Goal: Transaction & Acquisition: Purchase product/service

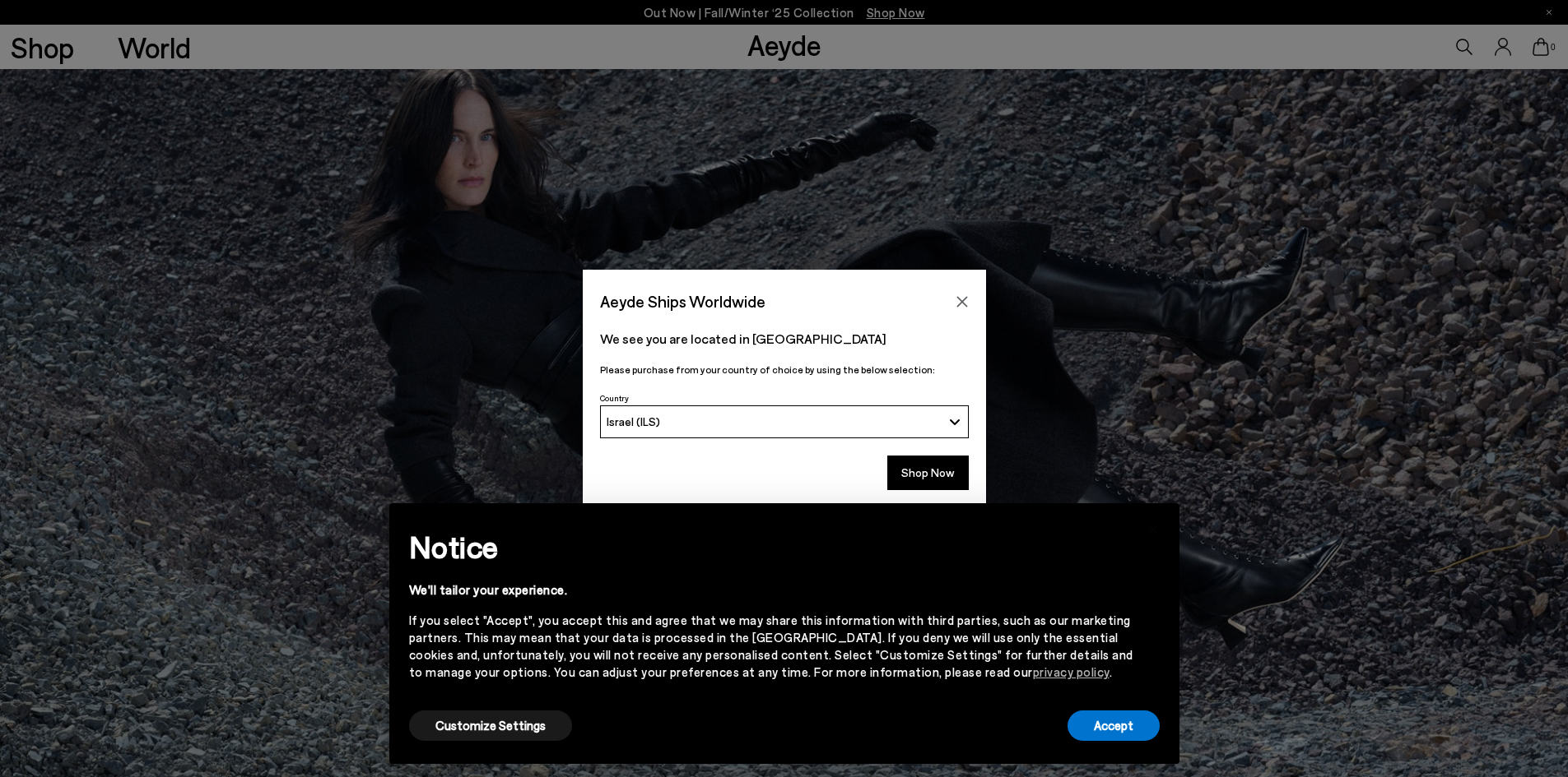
scroll to position [411, 0]
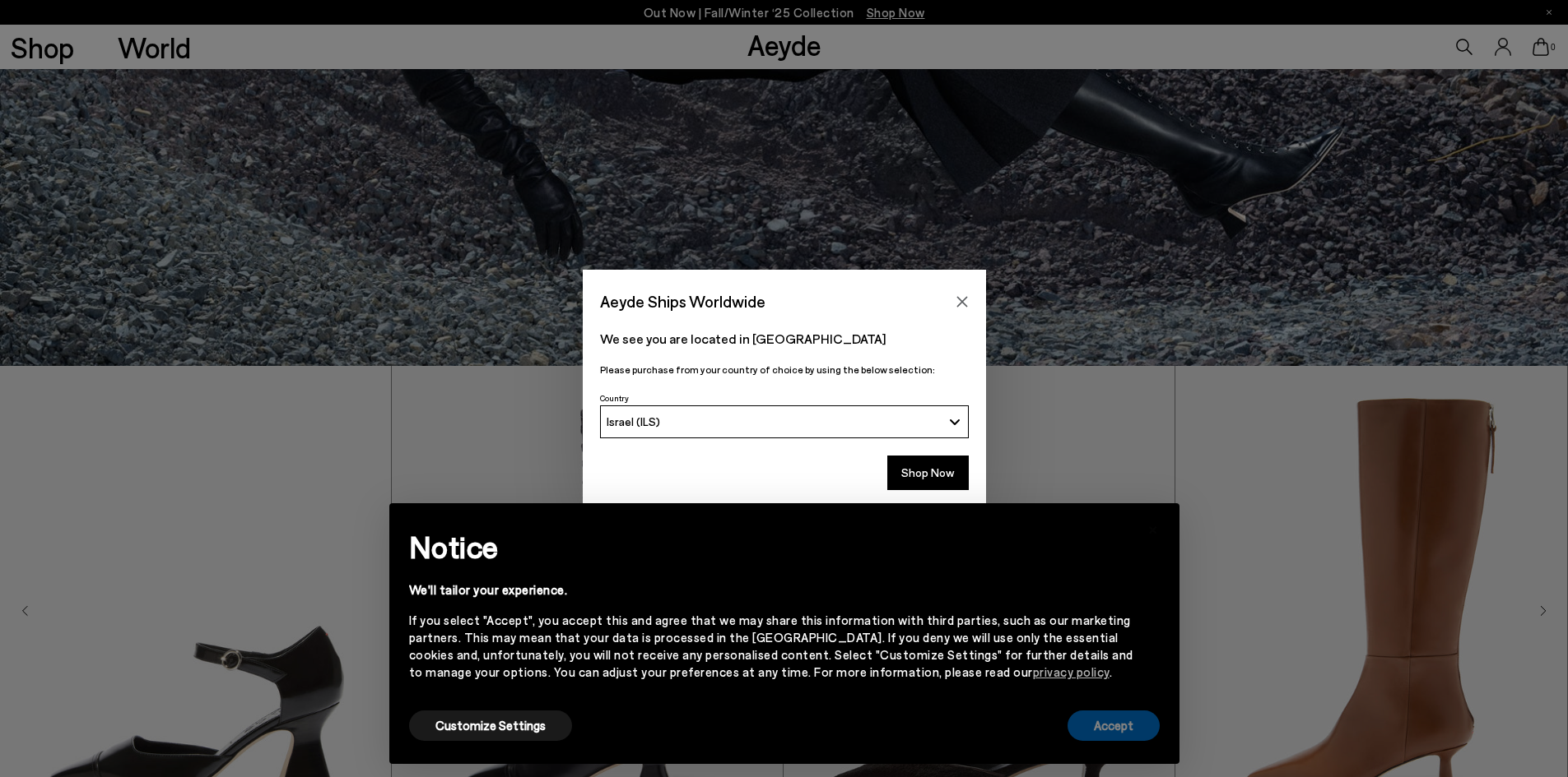
click at [1129, 729] on button "Accept" at bounding box center [1113, 726] width 92 height 31
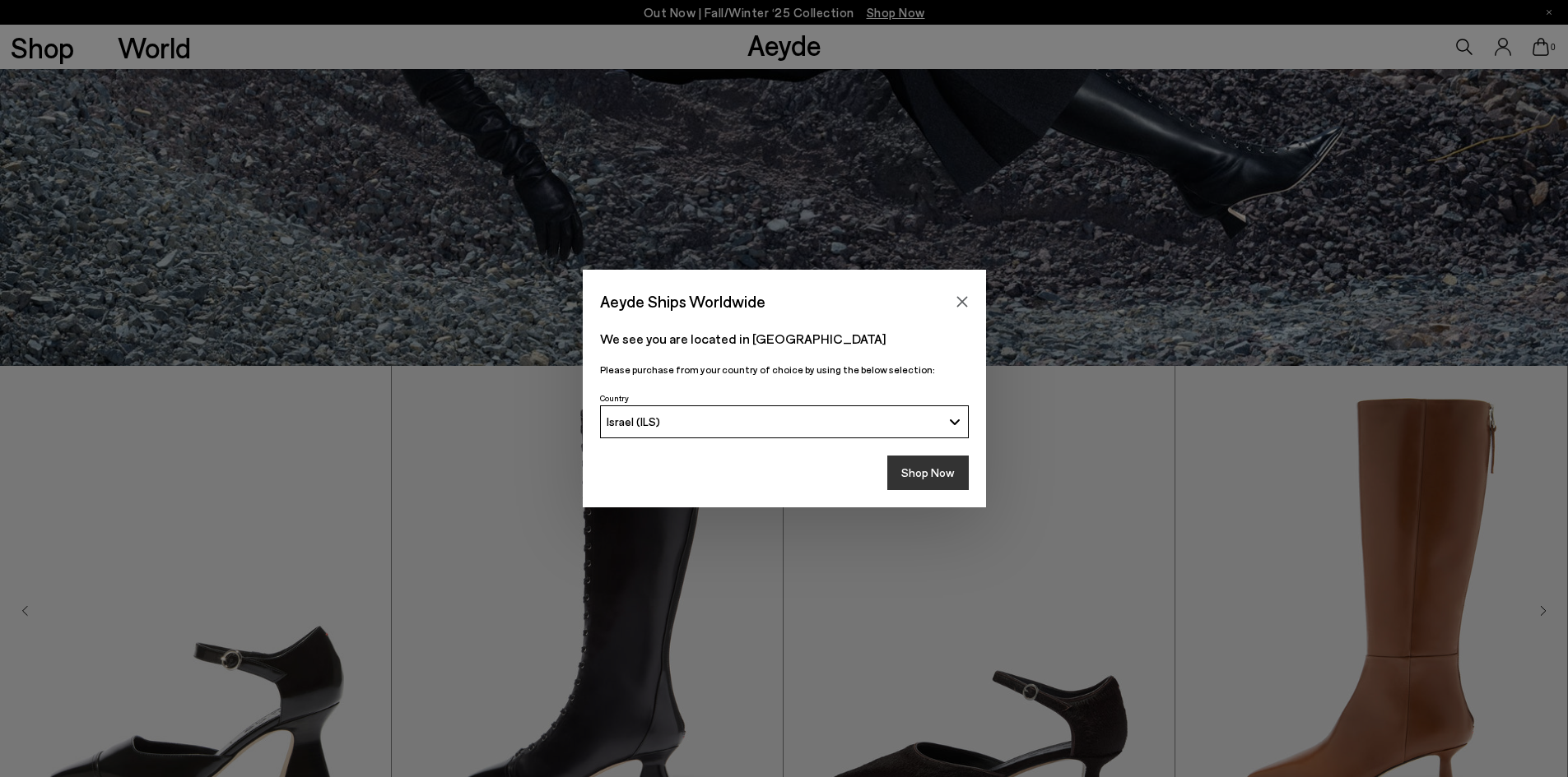
click at [906, 472] on button "Shop Now" at bounding box center [928, 473] width 81 height 35
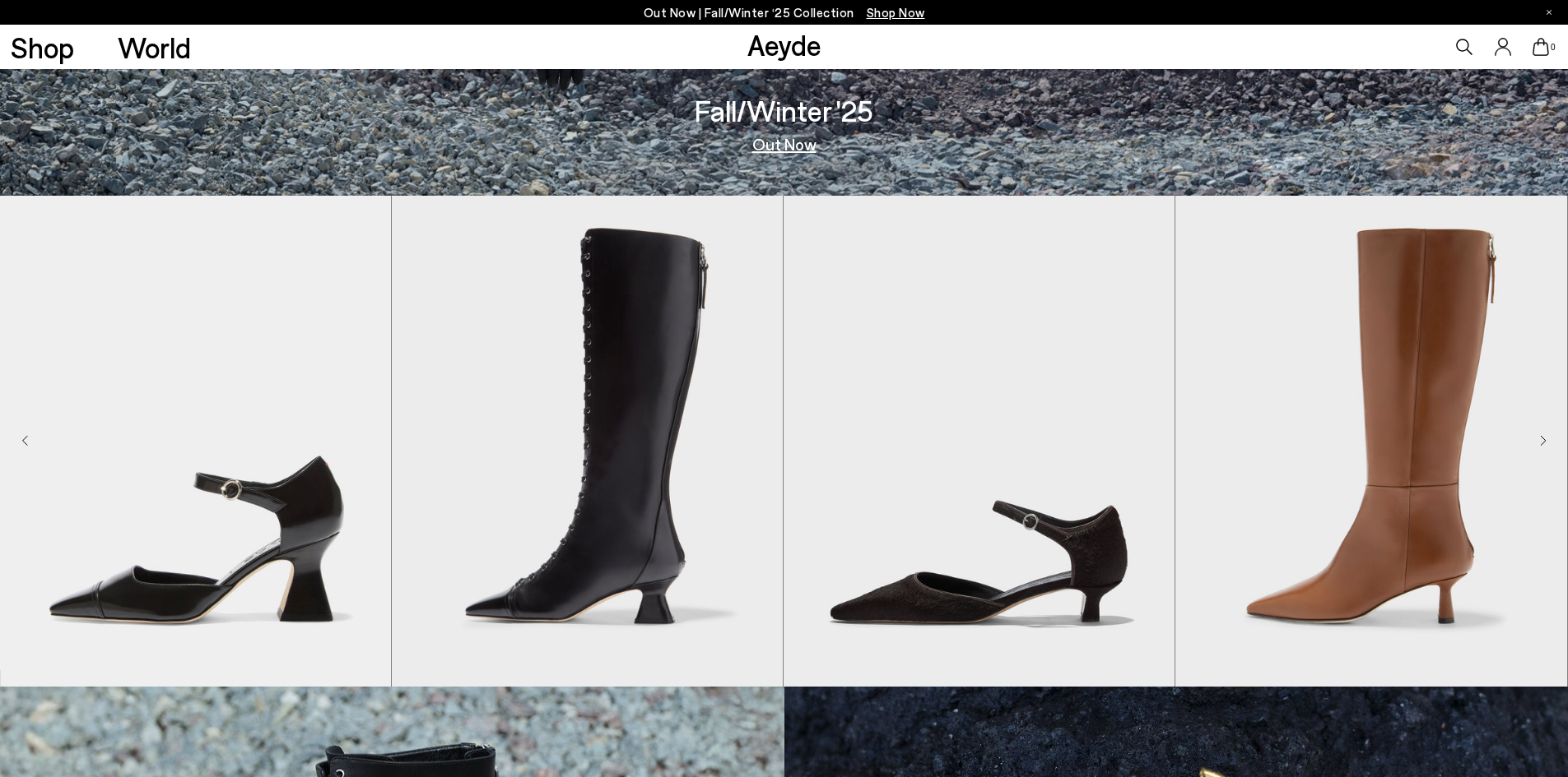
scroll to position [247, 0]
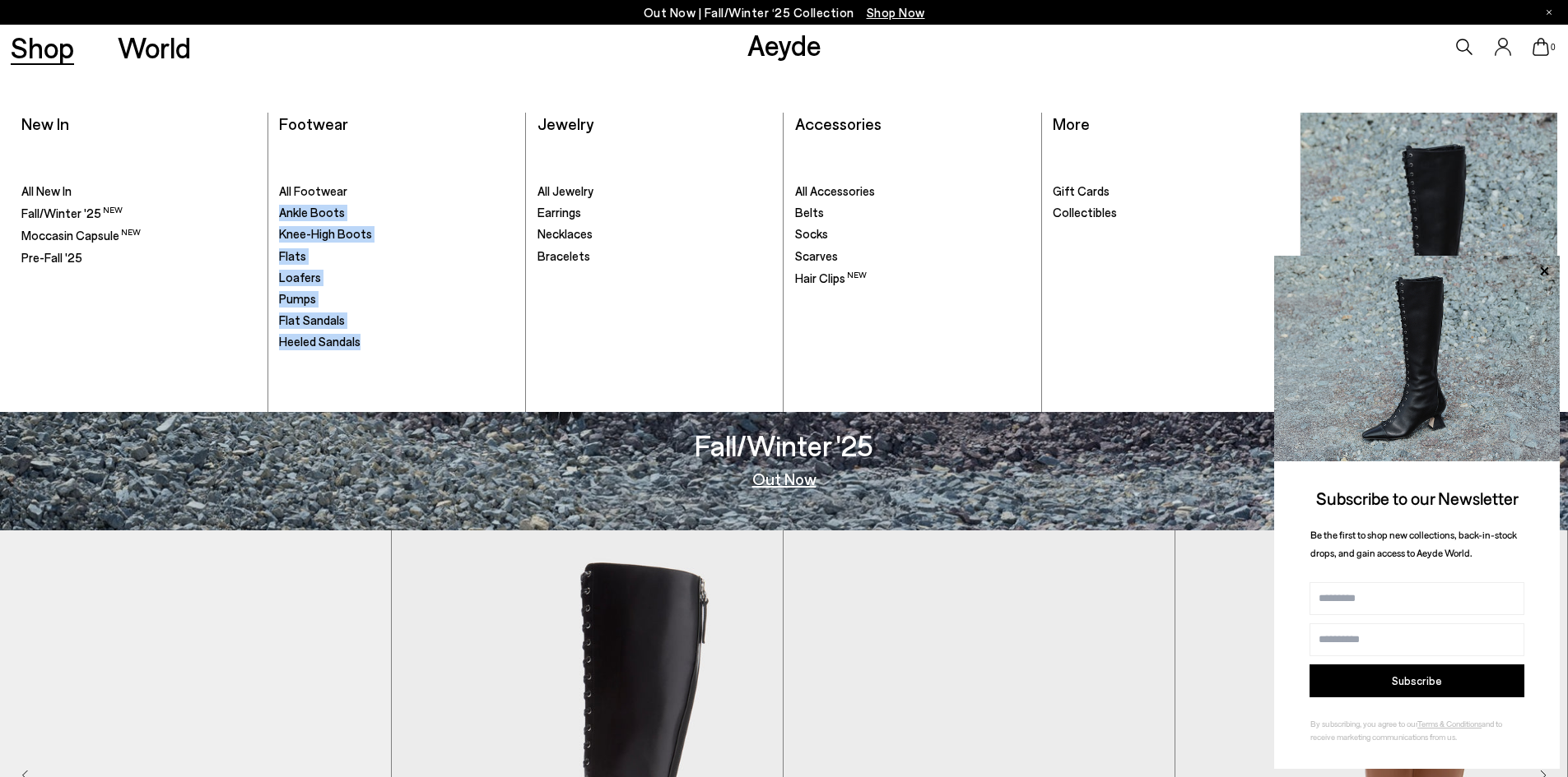
drag, startPoint x: 378, startPoint y: 170, endPoint x: 362, endPoint y: 361, distance: 191.7
click at [362, 361] on ul ". All Footwear Ankle Boots Knee-High Boots" at bounding box center [397, 276] width 235 height 271
copy ul "Ankle Boots Knee-High Boots Flats Loafers Pumps Flat Sandals Heeled Sandals"
click at [298, 321] on span "Flat Sandals" at bounding box center [312, 320] width 66 height 15
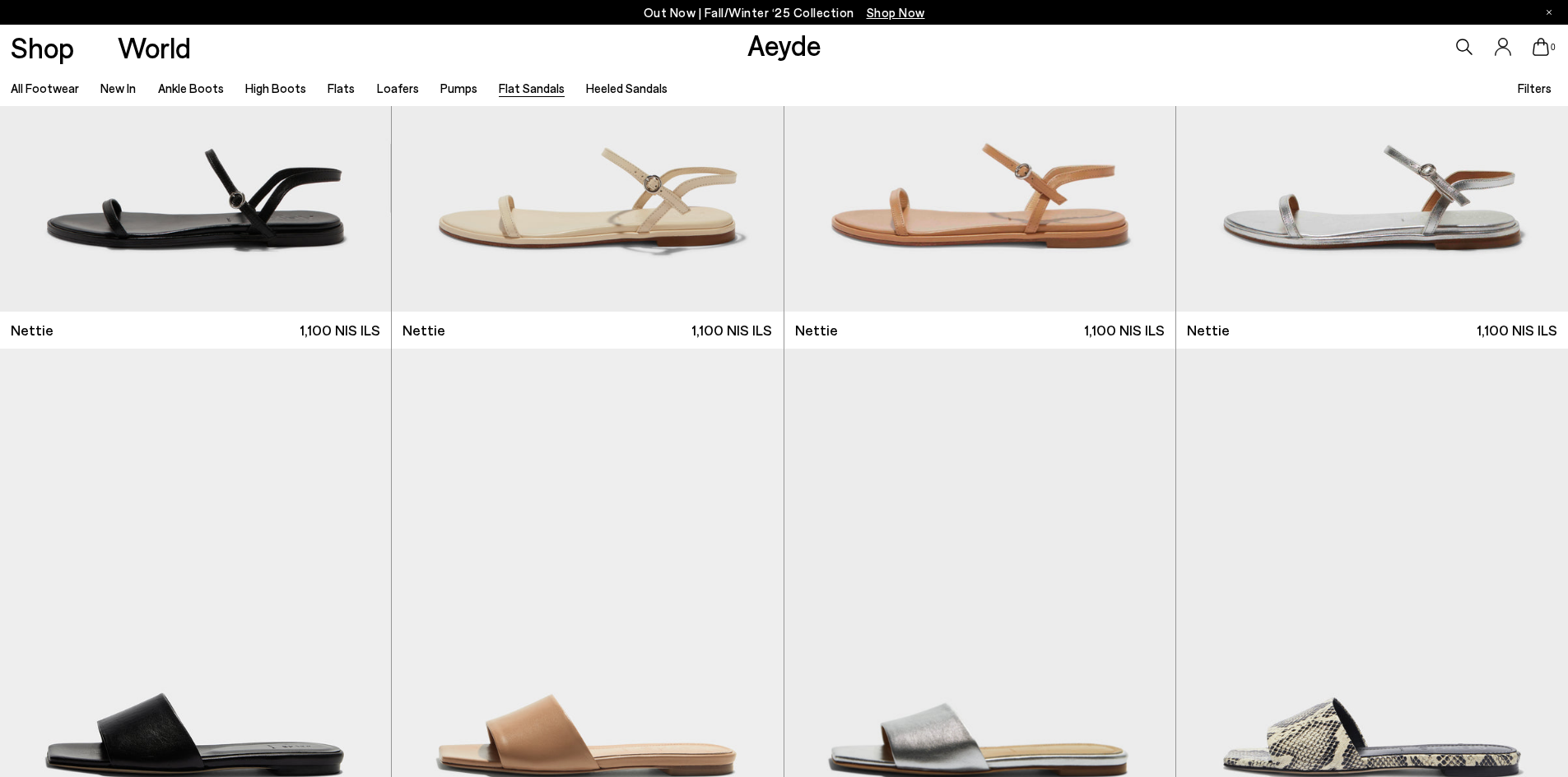
scroll to position [823, 0]
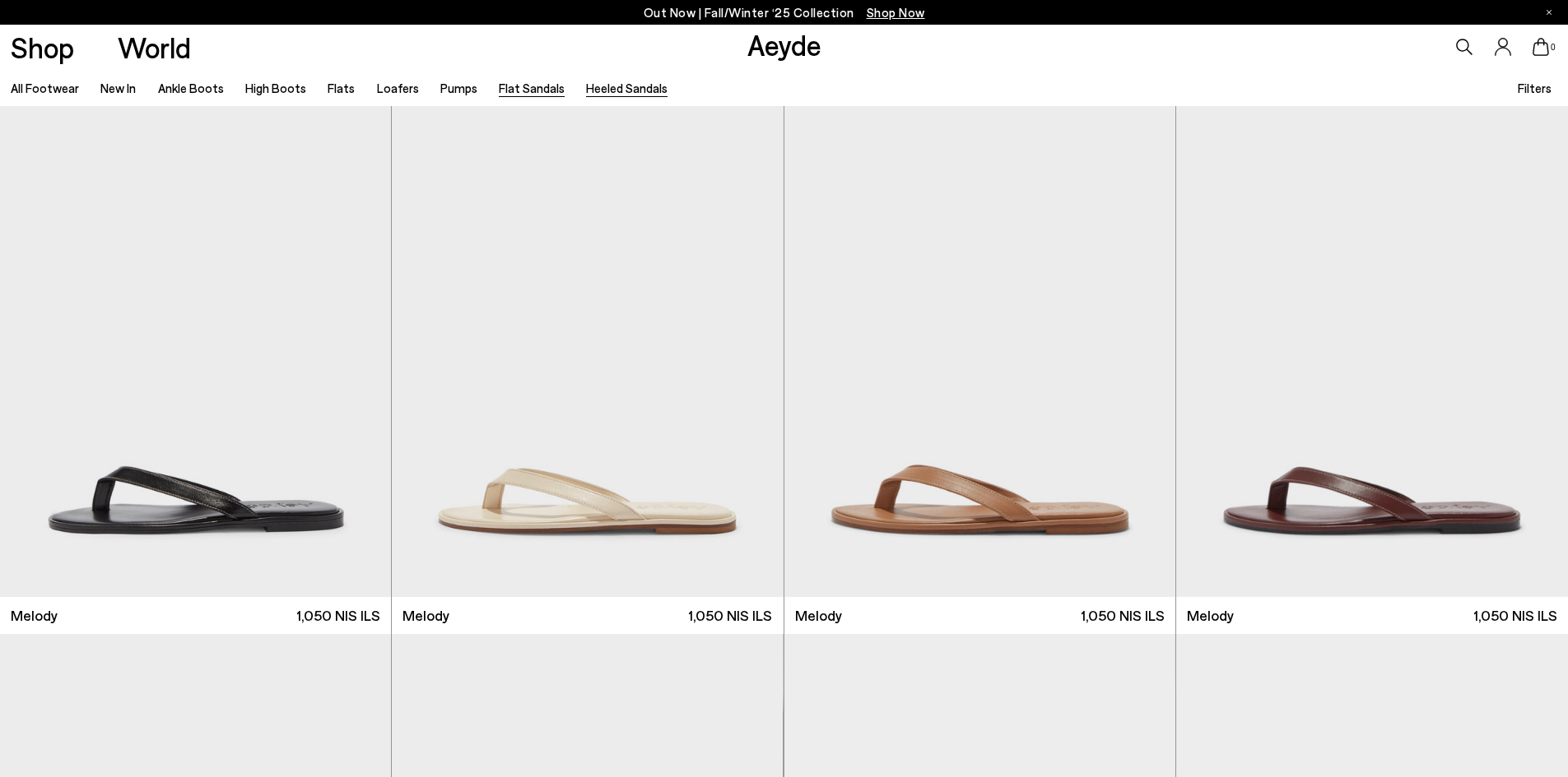
click at [609, 87] on link "Heeled Sandals" at bounding box center [627, 88] width 81 height 15
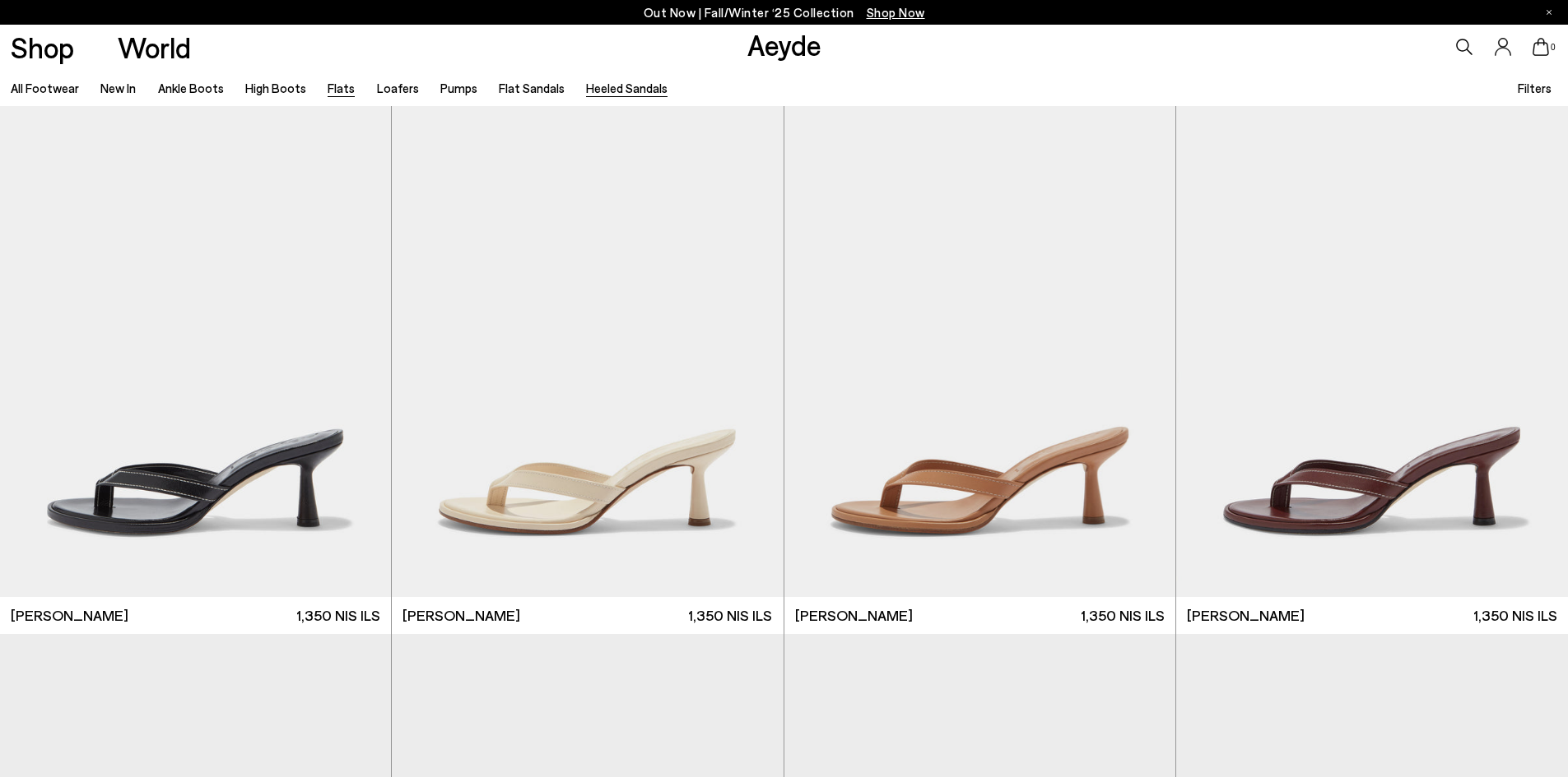
click at [328, 89] on link "Flats" at bounding box center [341, 88] width 27 height 15
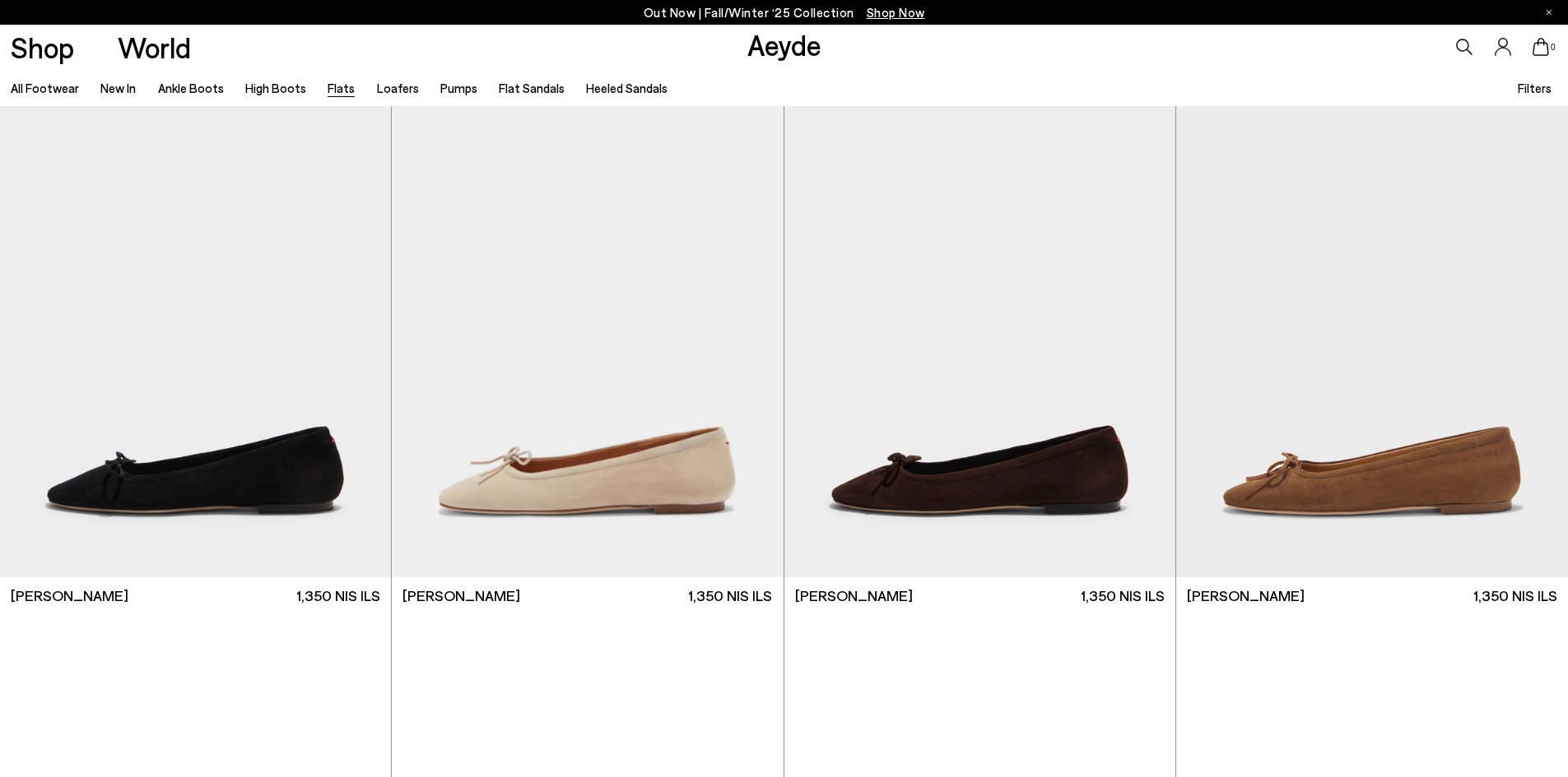
scroll to position [5100, 0]
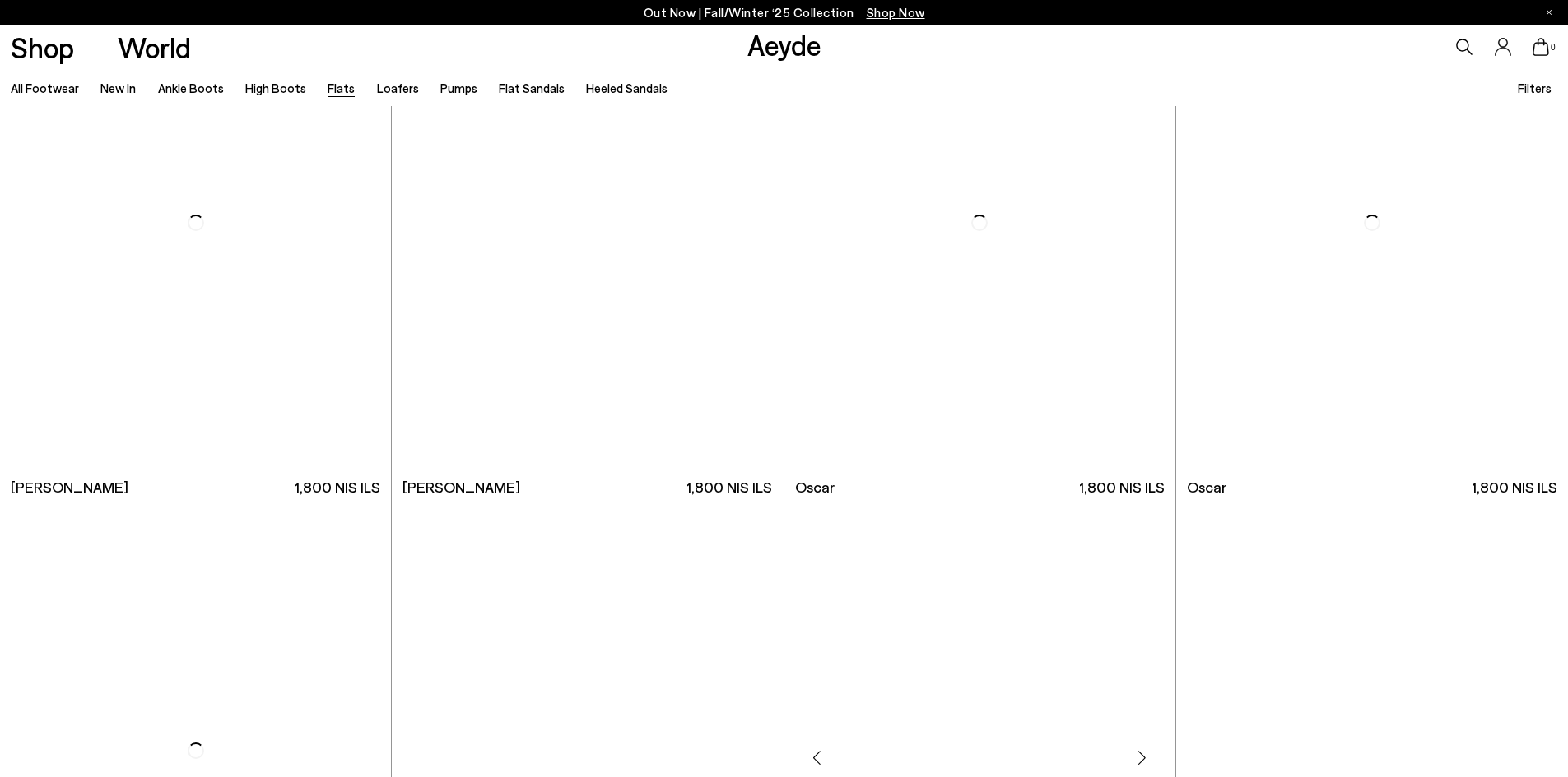
scroll to position [11022, 0]
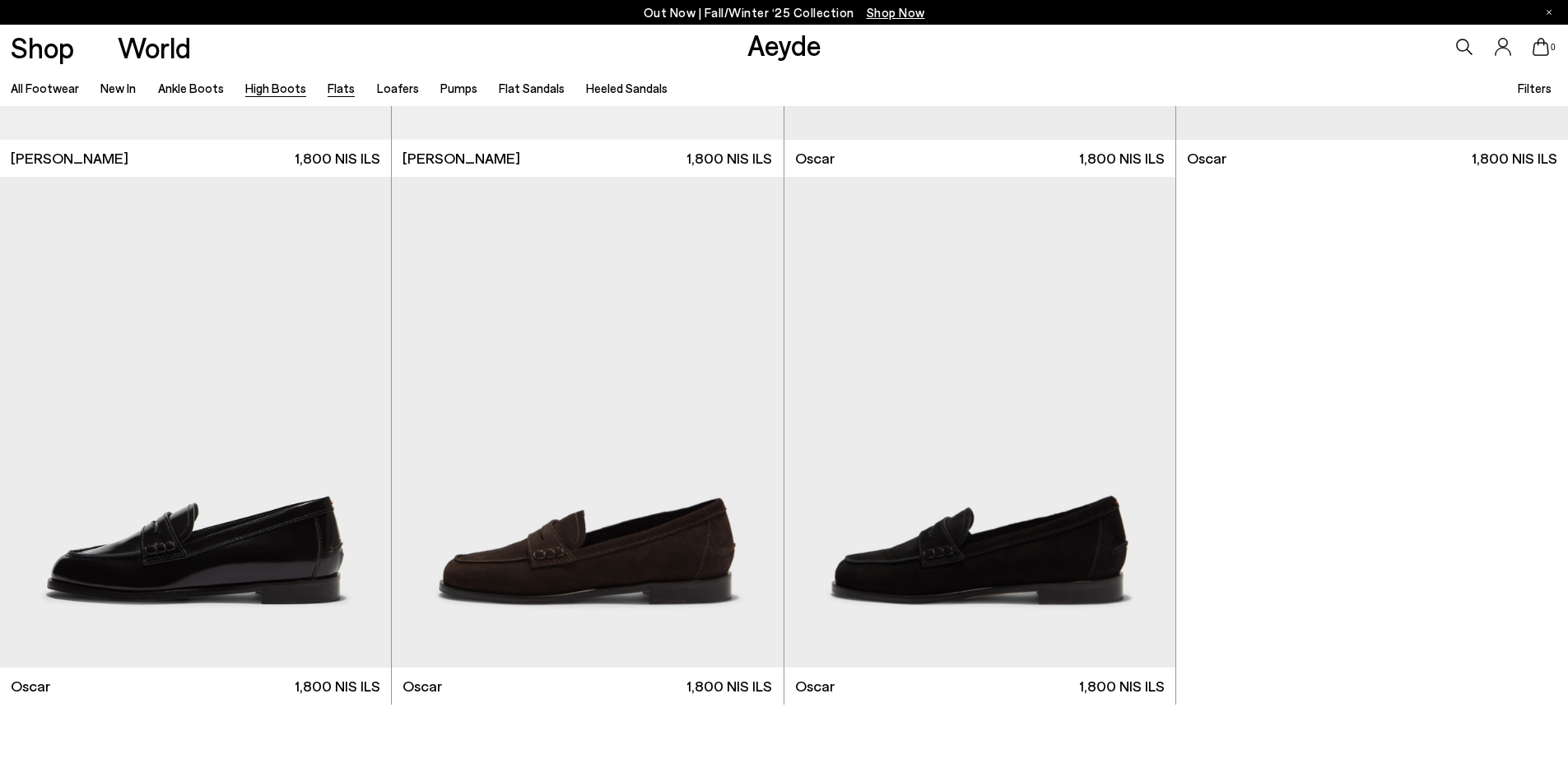
click at [263, 89] on link "High Boots" at bounding box center [276, 88] width 61 height 15
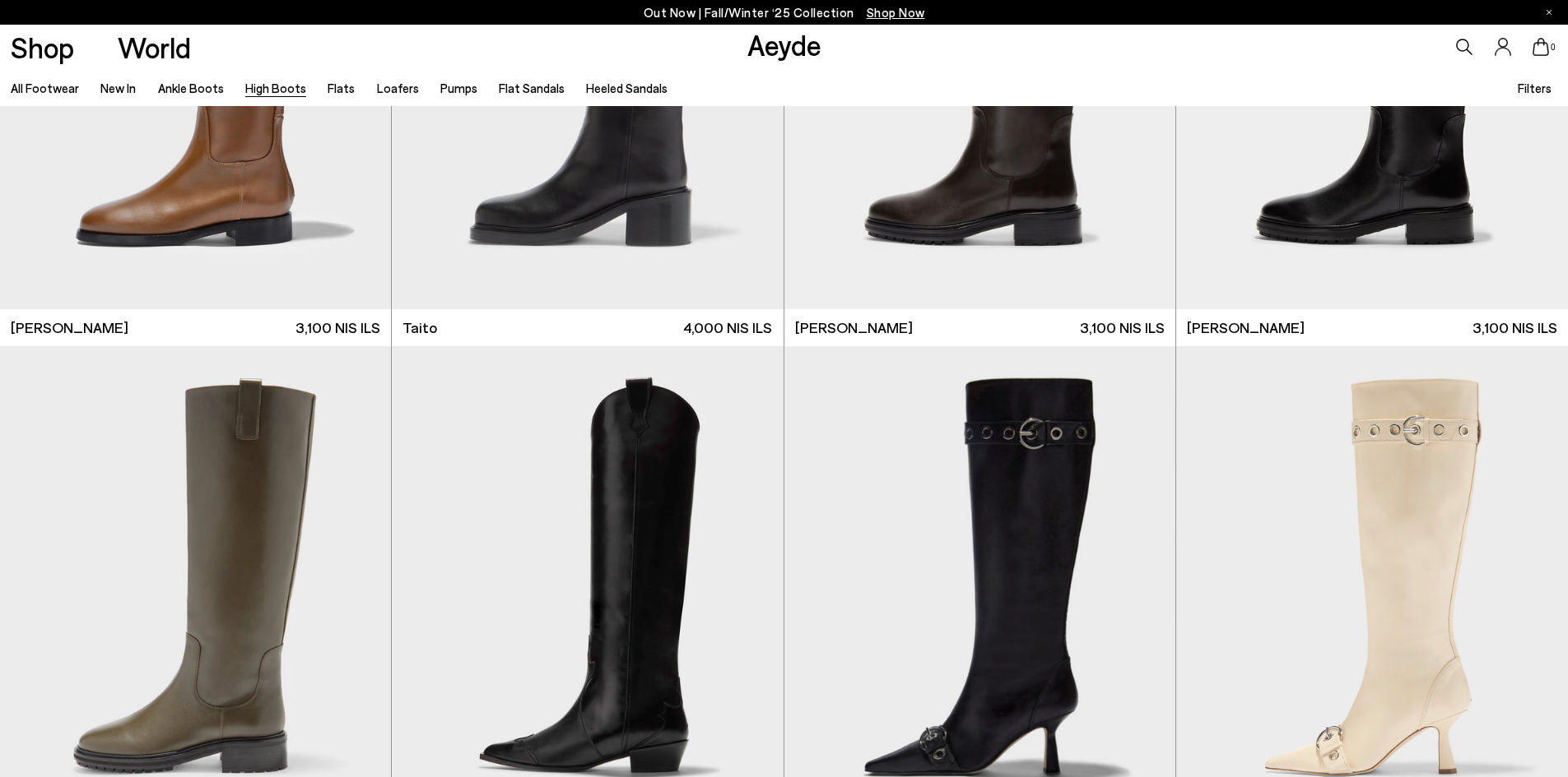
scroll to position [4770, 0]
